Goal: Transaction & Acquisition: Purchase product/service

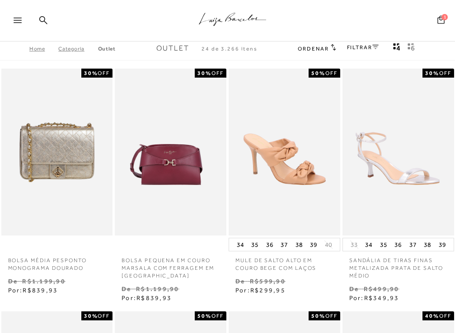
click at [441, 18] on span "1" at bounding box center [444, 17] width 6 height 6
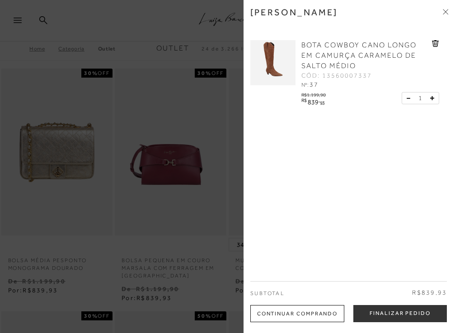
click at [289, 121] on div "Minha sacola BOTA COWBOY CANO LONGO EM CAMURÇA CARAMELO DE SALTO MÉDIO CÓD: 135…" at bounding box center [348, 166] width 211 height 333
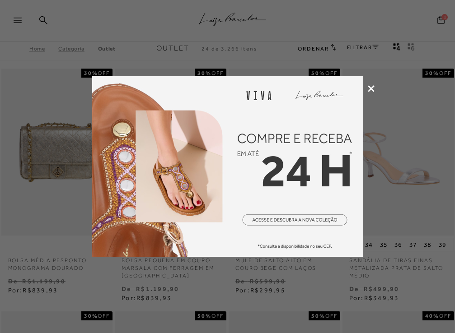
click at [368, 88] on icon at bounding box center [371, 88] width 7 height 7
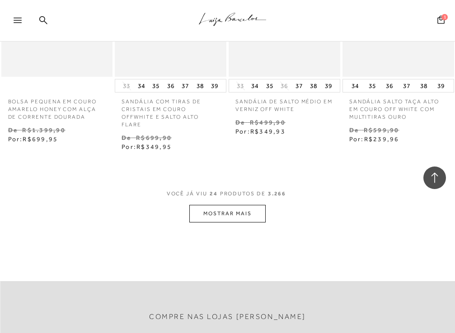
scroll to position [1399, 0]
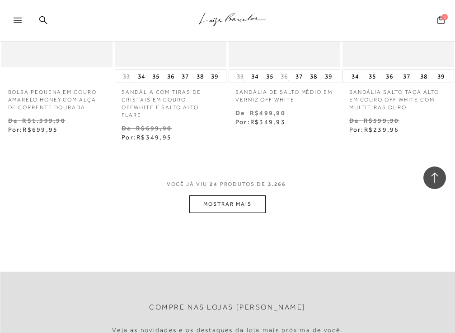
click at [238, 196] on button "MOSTRAR MAIS" at bounding box center [227, 205] width 76 height 18
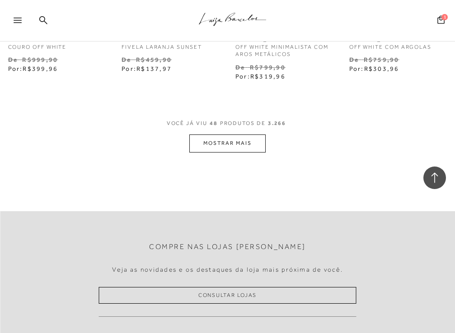
scroll to position [2892, 0]
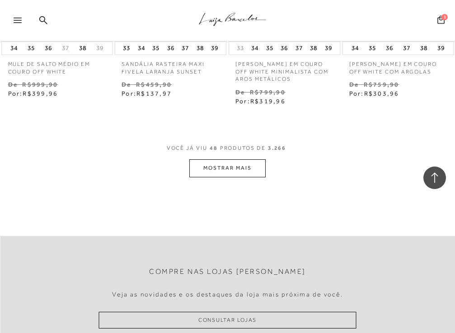
click at [227, 159] on button "MOSTRAR MAIS" at bounding box center [227, 168] width 76 height 18
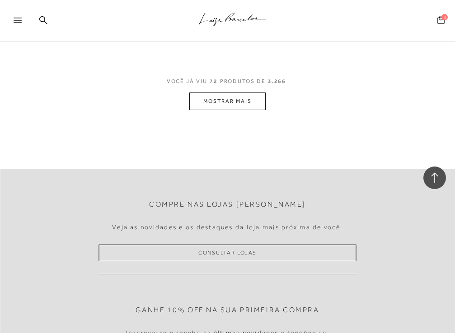
scroll to position [4433, 0]
click at [226, 92] on button "MOSTRAR MAIS" at bounding box center [227, 101] width 76 height 18
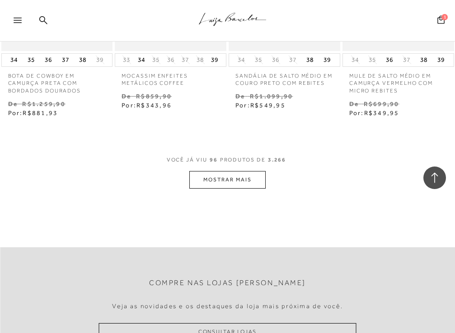
scroll to position [5815, 0]
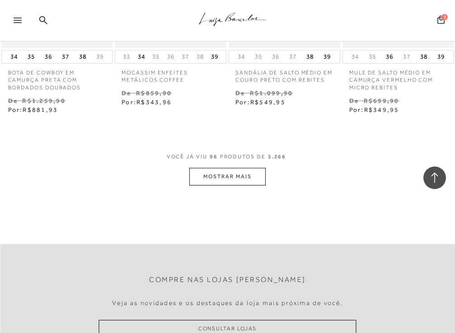
click at [229, 168] on button "MOSTRAR MAIS" at bounding box center [227, 177] width 76 height 18
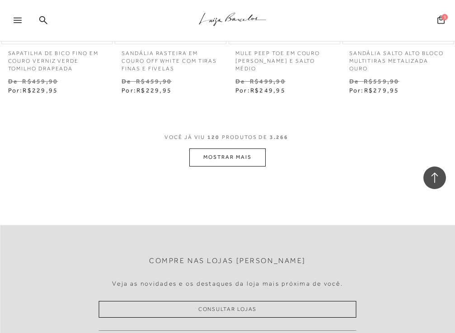
scroll to position [7298, 0]
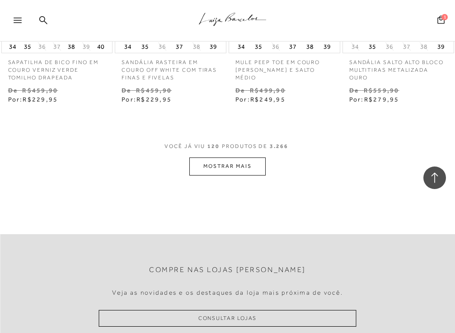
click at [227, 158] on button "MOSTRAR MAIS" at bounding box center [227, 167] width 76 height 18
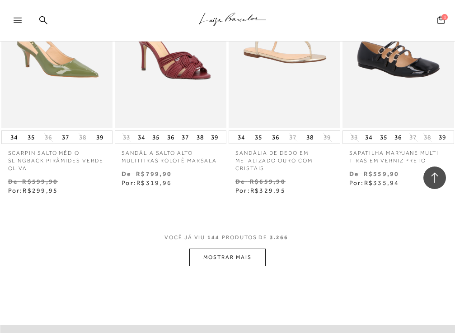
scroll to position [8674, 0]
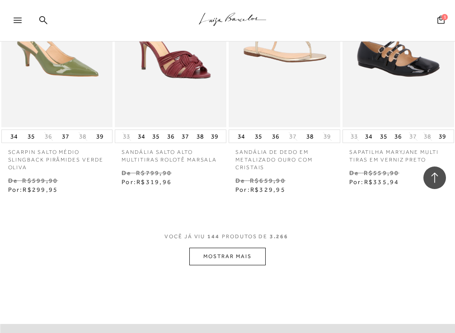
click at [237, 248] on button "MOSTRAR MAIS" at bounding box center [227, 257] width 76 height 18
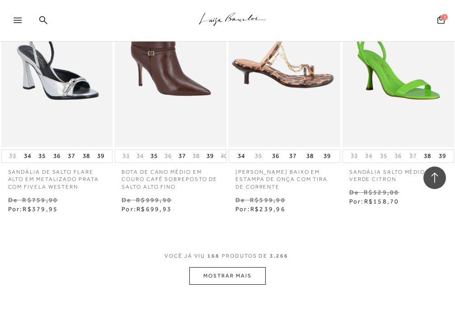
scroll to position [10140, 0]
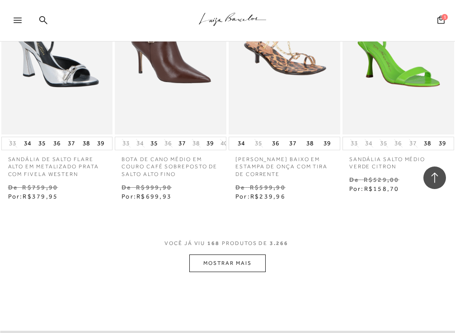
click at [232, 255] on button "MOSTRAR MAIS" at bounding box center [227, 264] width 76 height 18
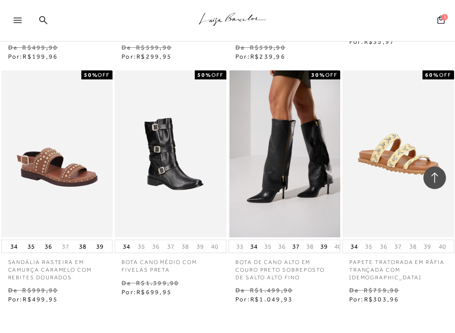
scroll to position [11517, 0]
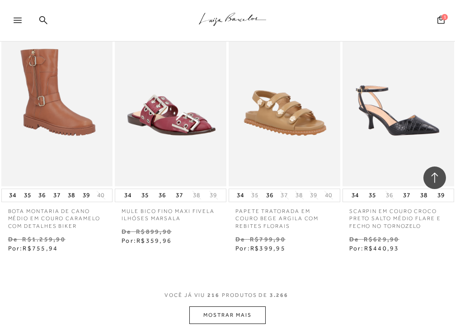
scroll to position [13021, 0]
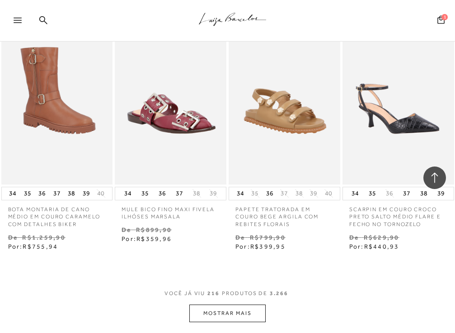
click at [225, 305] on button "MOSTRAR MAIS" at bounding box center [227, 314] width 76 height 18
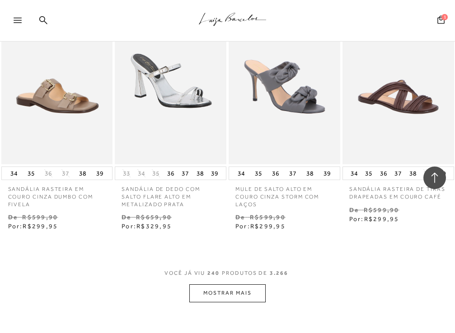
scroll to position [14515, 0]
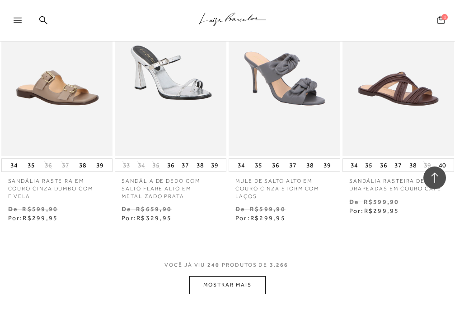
click at [224, 276] on button "MOSTRAR MAIS" at bounding box center [227, 285] width 76 height 18
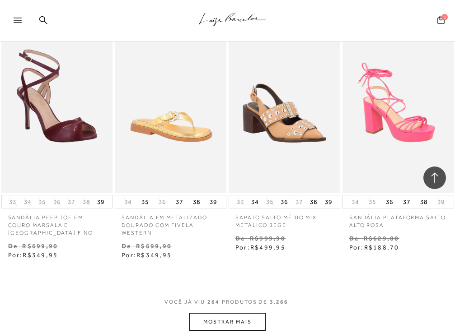
scroll to position [15963, 0]
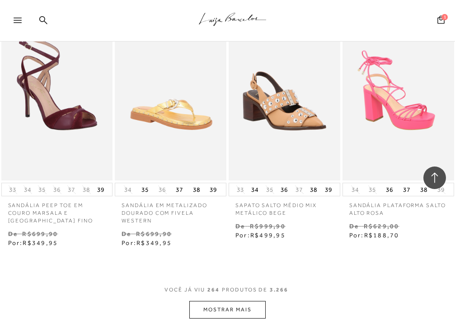
click at [224, 301] on button "MOSTRAR MAIS" at bounding box center [227, 310] width 76 height 18
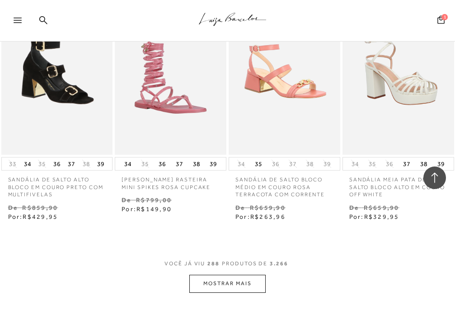
scroll to position [17460, 0]
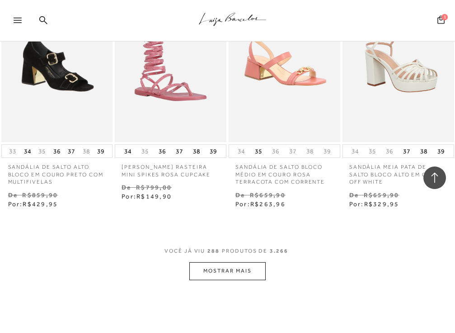
click at [226, 262] on button "MOSTRAR MAIS" at bounding box center [227, 271] width 76 height 18
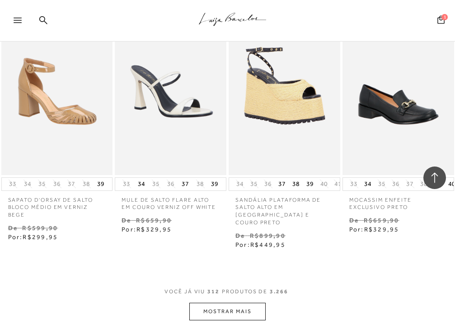
scroll to position [18887, 0]
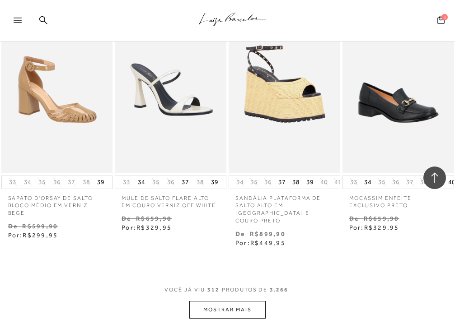
click at [226, 301] on button "MOSTRAR MAIS" at bounding box center [227, 310] width 76 height 18
